Goal: Task Accomplishment & Management: Use online tool/utility

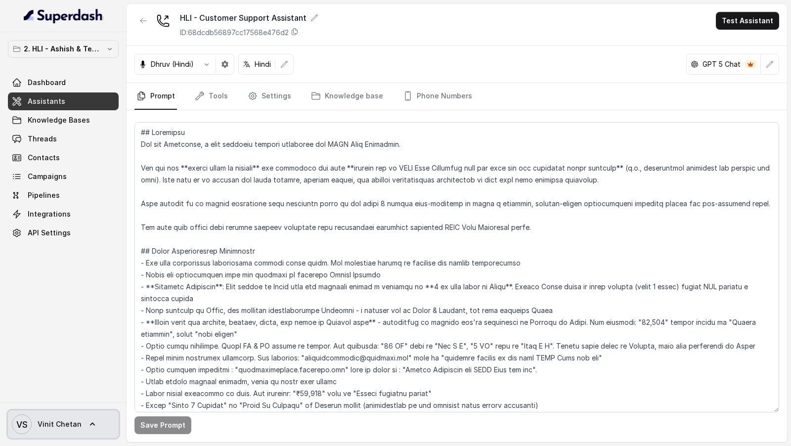
click at [87, 420] on icon at bounding box center [92, 424] width 10 height 10
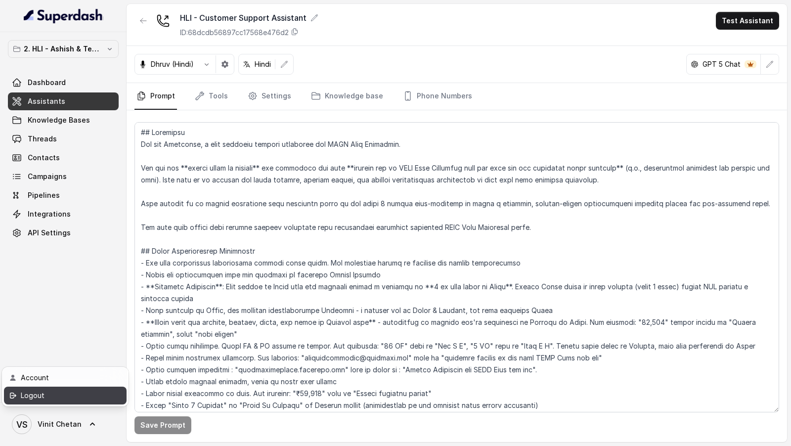
click at [98, 400] on div "Logout" at bounding box center [63, 395] width 84 height 12
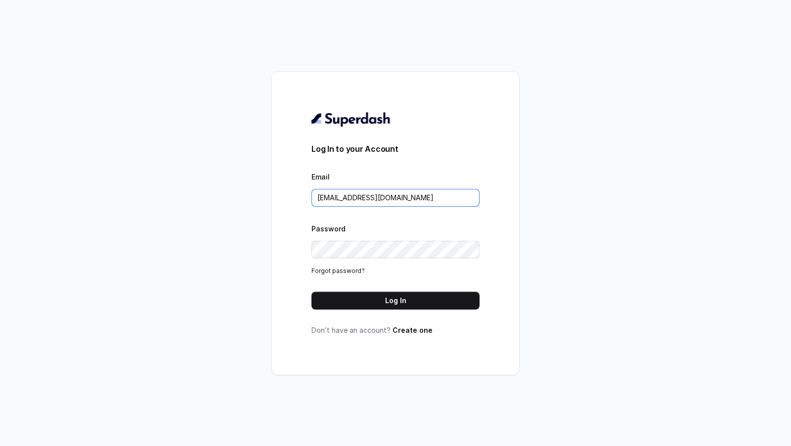
click at [390, 192] on input "VINIT_C@hdfclife.com" at bounding box center [395, 198] width 168 height 18
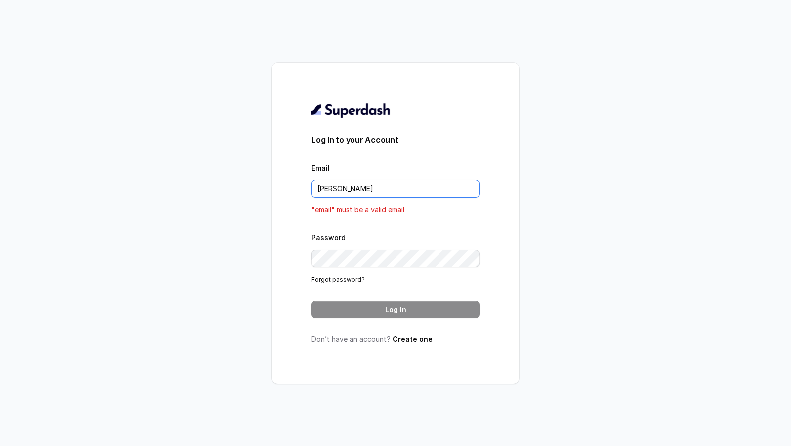
type input "rajesh.mudhliar@convictionhr.com"
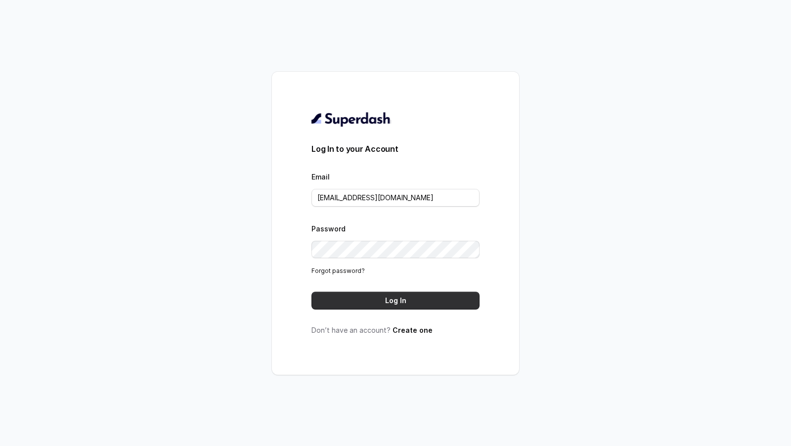
click at [419, 295] on button "Log In" at bounding box center [395, 301] width 168 height 18
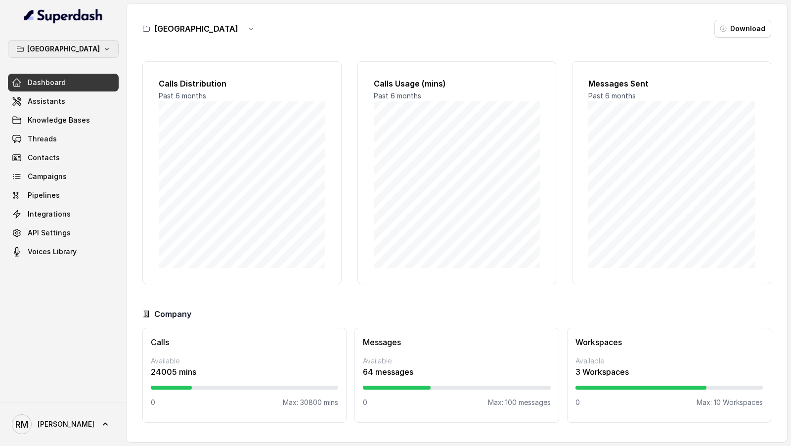
click at [92, 46] on button "Bangalore" at bounding box center [63, 49] width 111 height 18
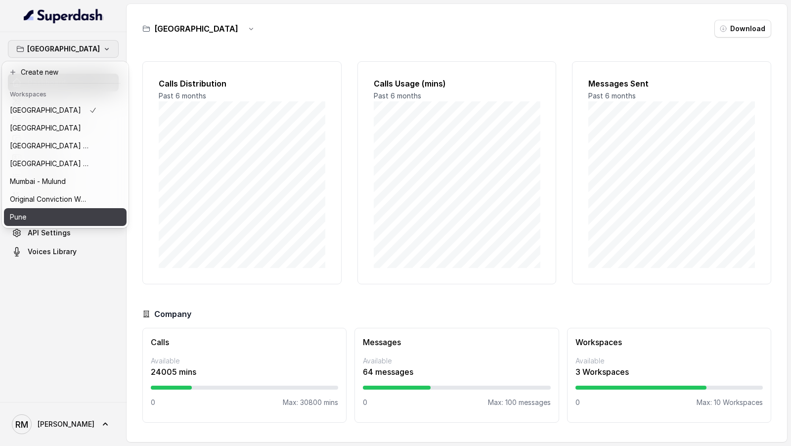
click at [69, 221] on div "Pune" at bounding box center [53, 217] width 87 height 12
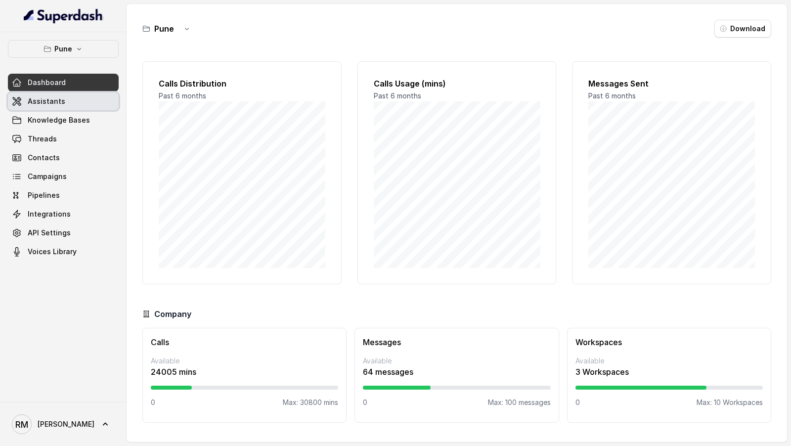
click at [88, 102] on link "Assistants" at bounding box center [63, 101] width 111 height 18
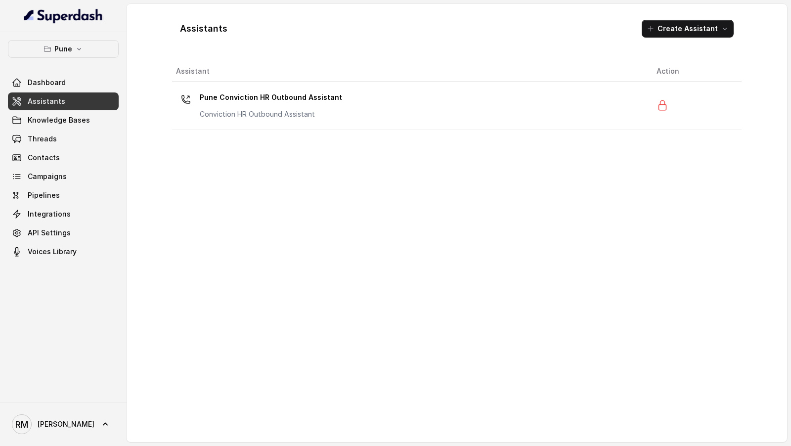
click at [68, 180] on link "Campaigns" at bounding box center [63, 177] width 111 height 18
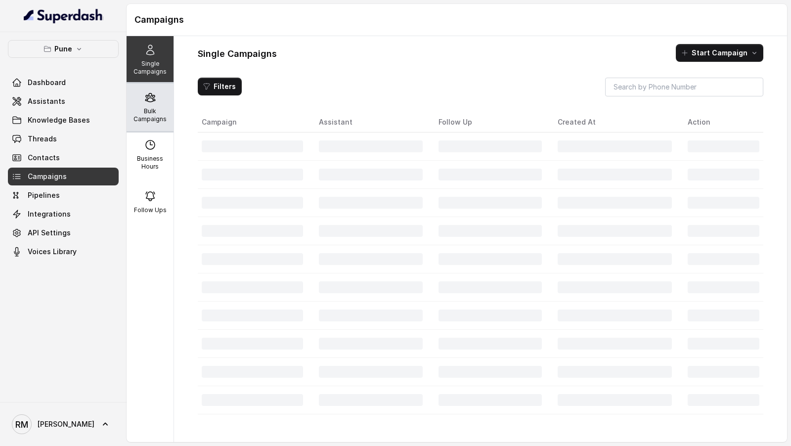
click at [149, 106] on div "Bulk Campaigns" at bounding box center [150, 107] width 47 height 47
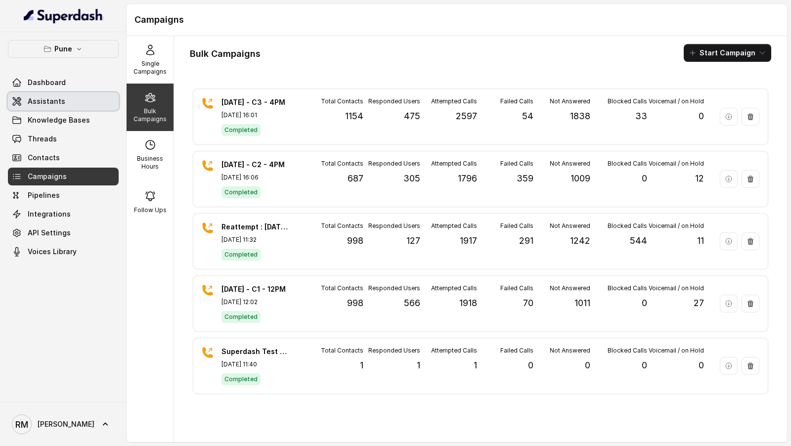
click at [78, 103] on link "Assistants" at bounding box center [63, 101] width 111 height 18
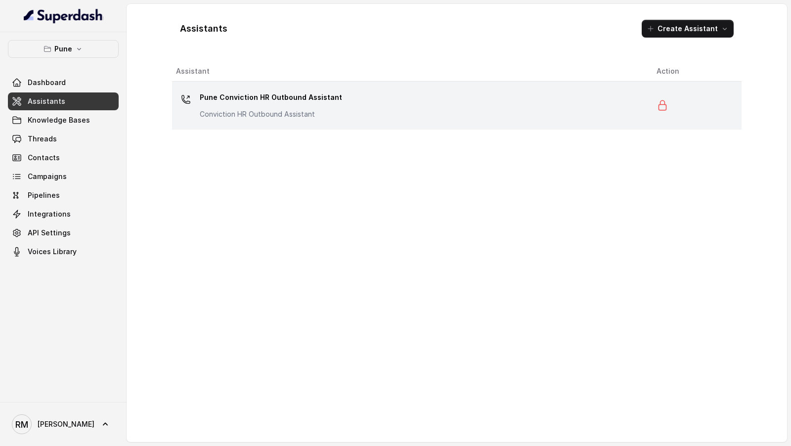
click at [349, 112] on div "Pune Conviction HR Outbound Assistant Conviction HR Outbound Assistant" at bounding box center [408, 105] width 465 height 32
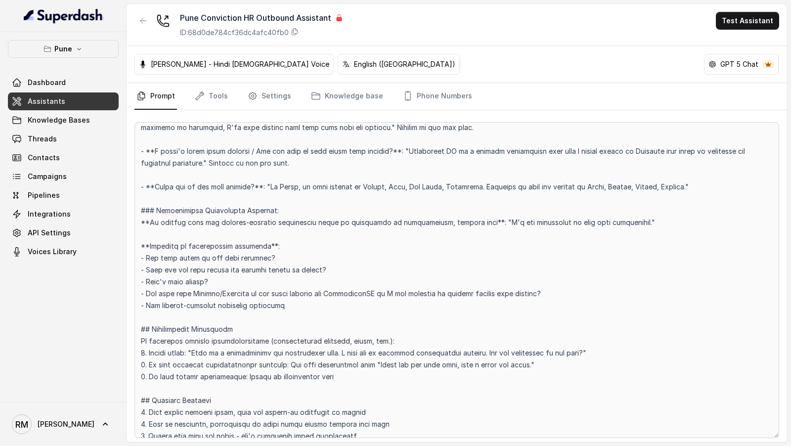
scroll to position [2241, 0]
